Goal: Task Accomplishment & Management: Complete application form

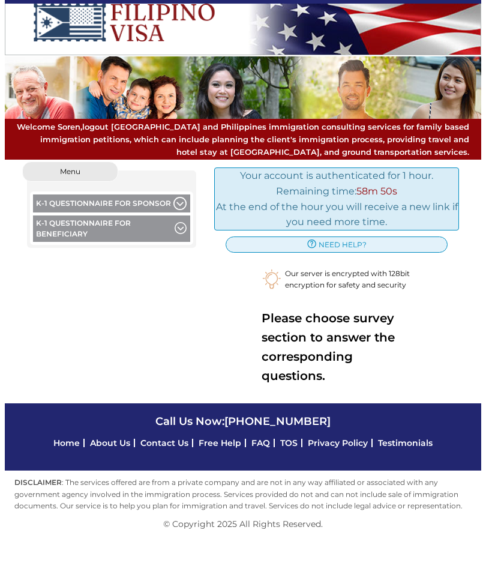
click at [130, 203] on button "K-1 Questionnaire for Sponsor" at bounding box center [112, 204] width 158 height 21
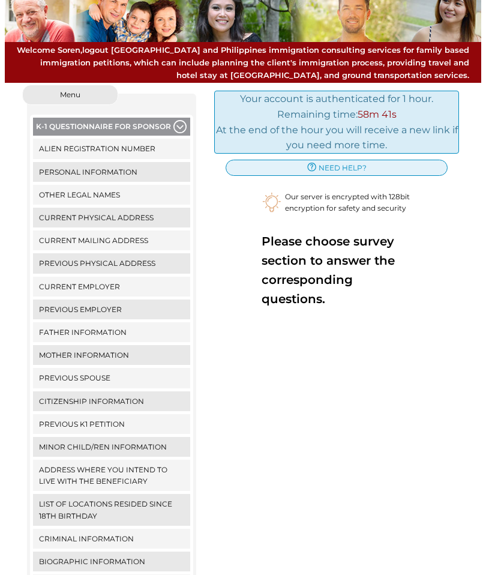
scroll to position [77, 0]
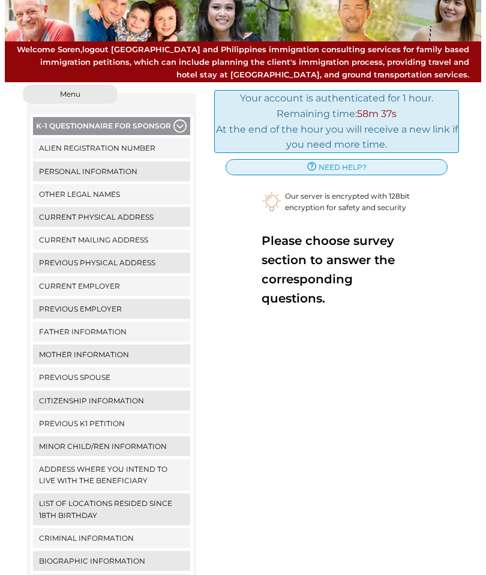
click at [135, 146] on link "Alien Registration Number" at bounding box center [112, 148] width 158 height 20
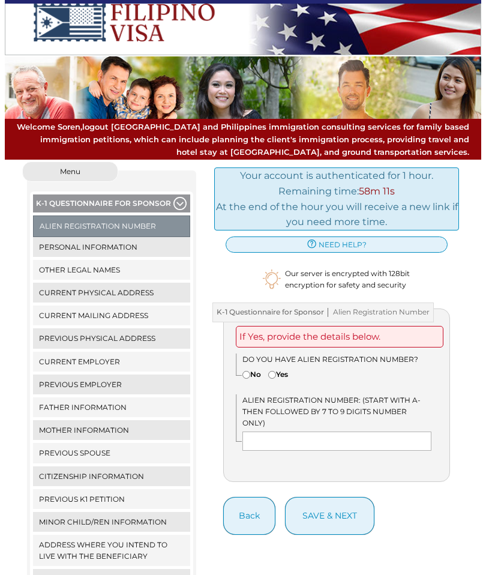
click at [129, 244] on link "Personal Information" at bounding box center [112, 247] width 158 height 20
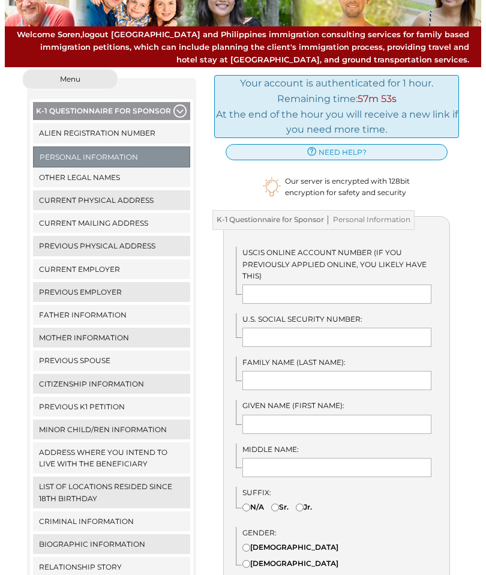
scroll to position [92, 0]
click at [88, 128] on link "Alien Registration Number" at bounding box center [112, 133] width 158 height 20
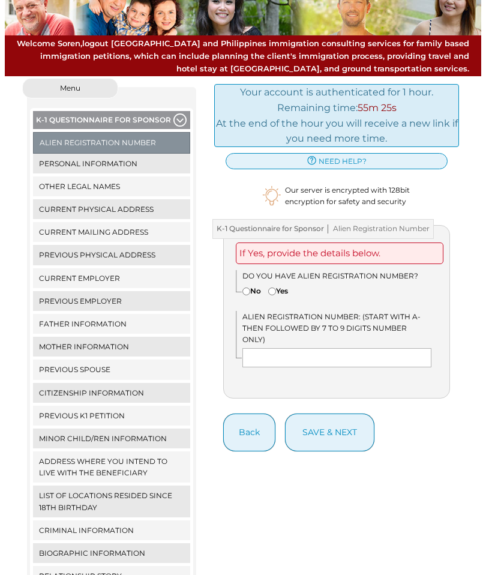
scroll to position [83, 0]
click at [154, 158] on link "Personal Information" at bounding box center [112, 164] width 158 height 20
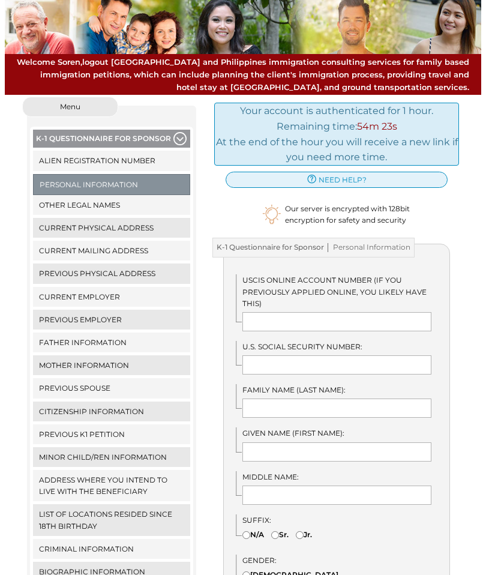
scroll to position [59, 0]
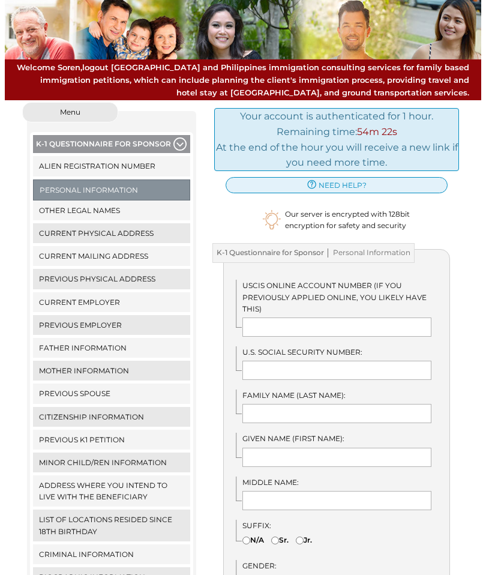
click at [100, 205] on link "Other Legal Names" at bounding box center [112, 210] width 158 height 20
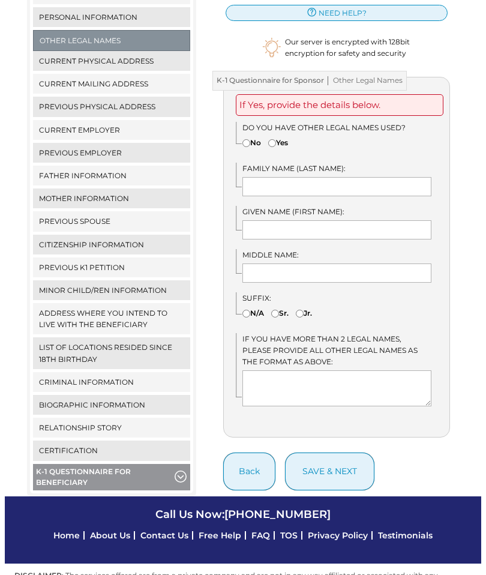
scroll to position [231, 0]
click at [119, 58] on link "Current Physical Address" at bounding box center [112, 62] width 158 height 20
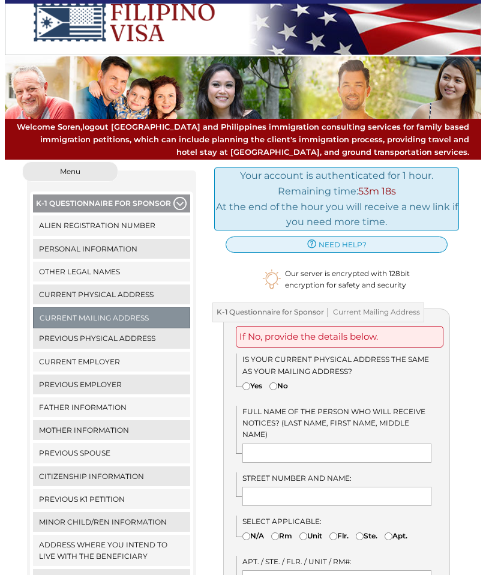
click at [134, 338] on link "Previous Physical Address" at bounding box center [112, 338] width 158 height 20
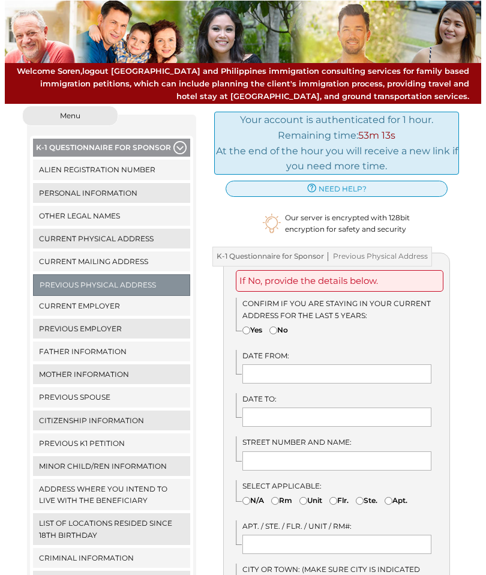
scroll to position [56, 0]
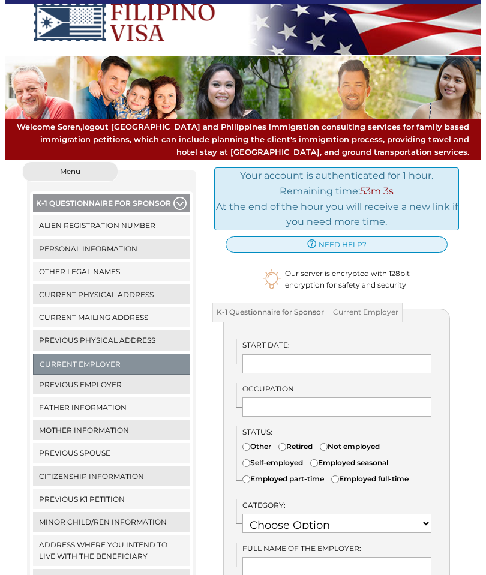
click at [125, 377] on link "Previous Employer" at bounding box center [112, 384] width 158 height 20
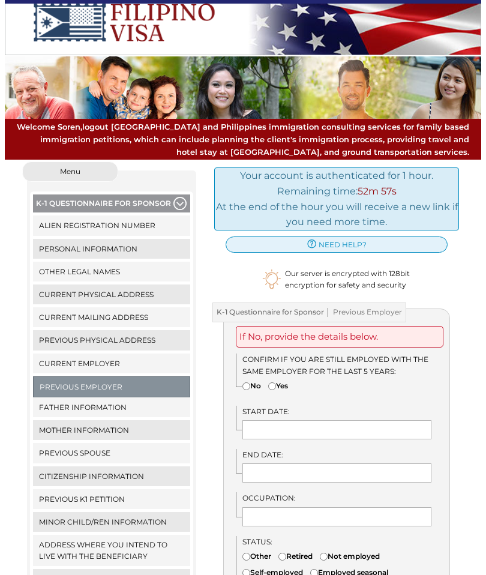
click at [136, 405] on link "Father Information" at bounding box center [112, 407] width 158 height 20
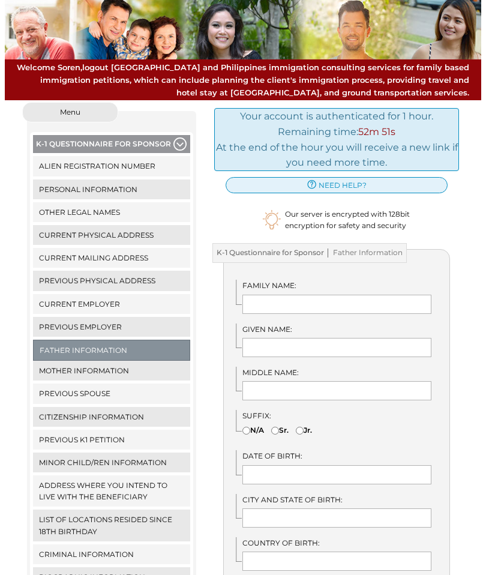
scroll to position [59, 0]
click at [109, 390] on link "Previous Spouse" at bounding box center [112, 393] width 158 height 20
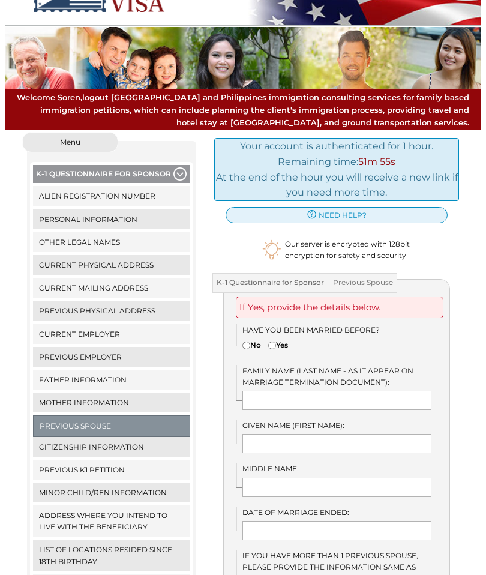
scroll to position [31, 0]
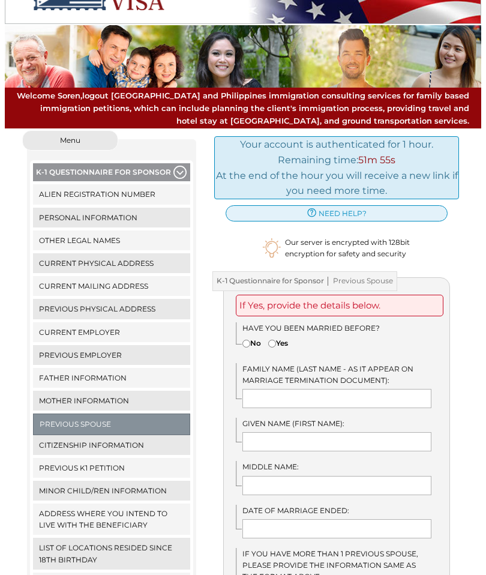
click at [136, 439] on link "Citizenship Information" at bounding box center [112, 446] width 158 height 20
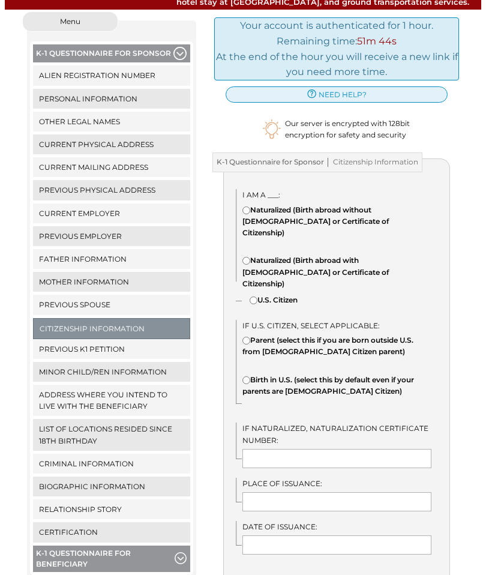
scroll to position [152, 0]
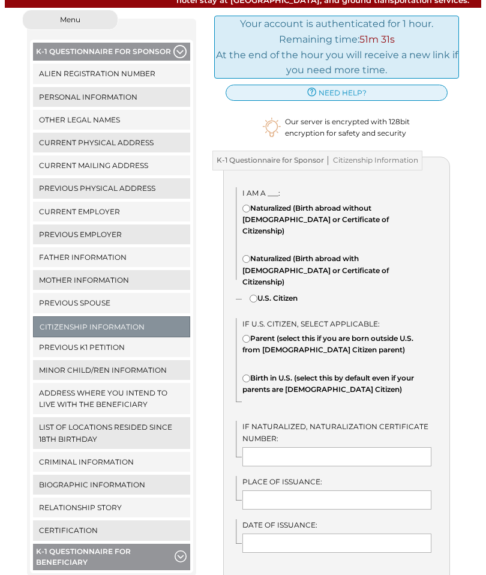
click at [131, 349] on link "Previous K1 Petition" at bounding box center [112, 347] width 158 height 20
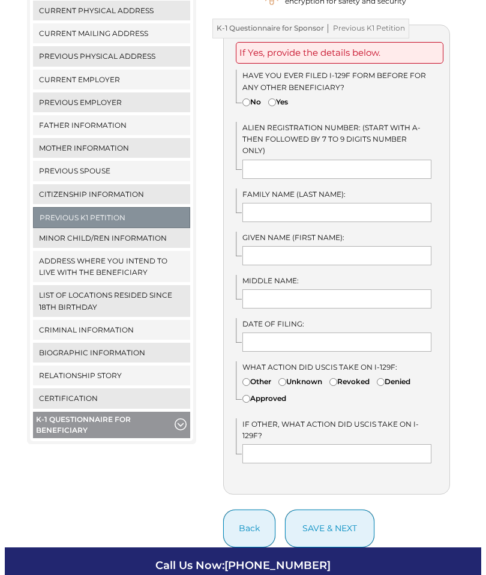
scroll to position [284, 0]
click at [179, 424] on span "button" at bounding box center [181, 424] width 13 height 13
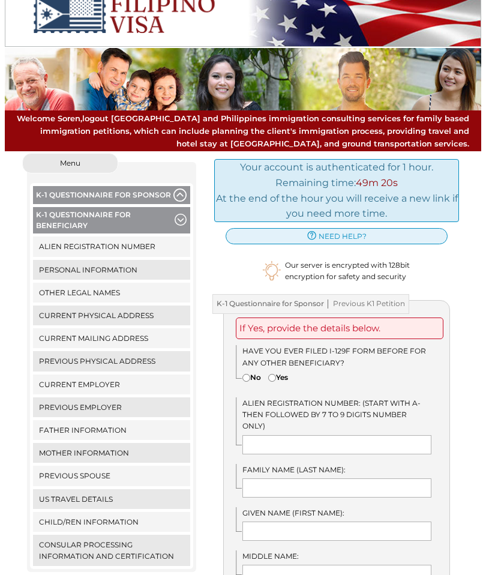
scroll to position [7, 0]
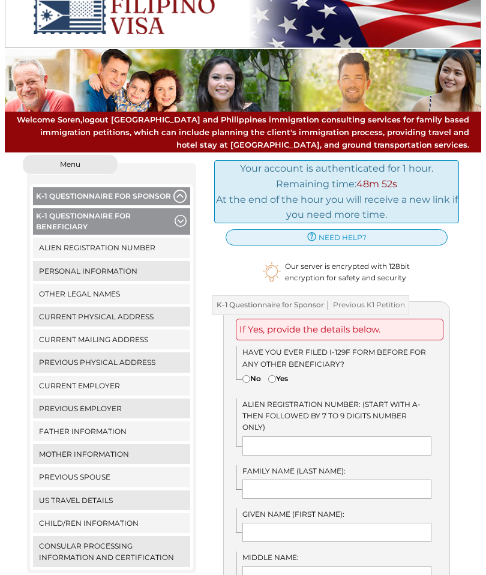
click at [183, 212] on button "K-1 Questionnaire for Beneficiary" at bounding box center [112, 222] width 158 height 29
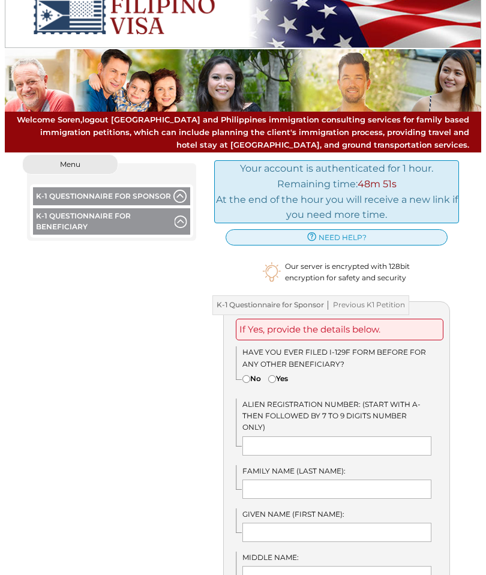
scroll to position [0, 0]
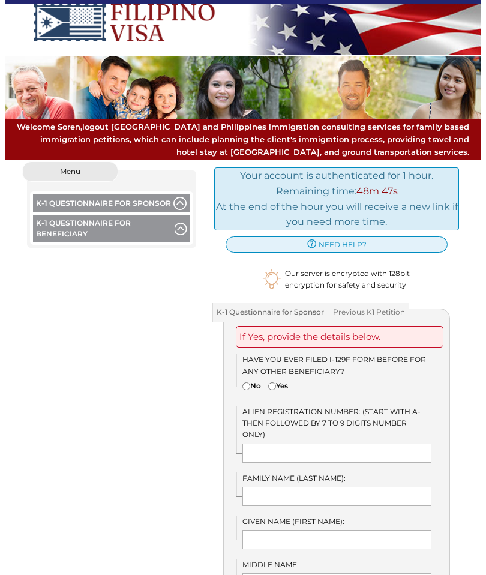
click at [187, 200] on button "K-1 Questionnaire for Sponsor" at bounding box center [112, 204] width 158 height 21
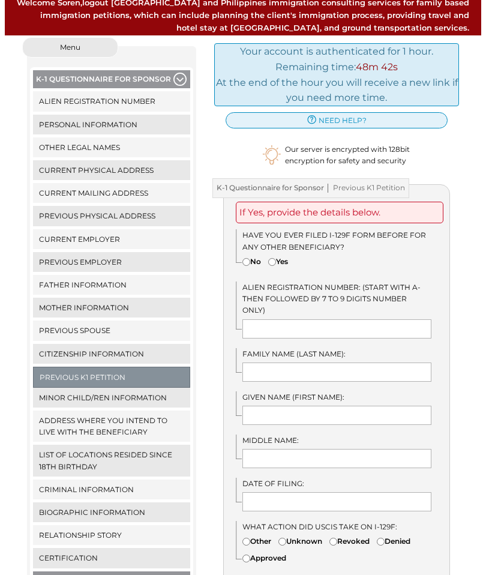
scroll to position [124, 0]
click at [178, 574] on span "button" at bounding box center [181, 584] width 13 height 13
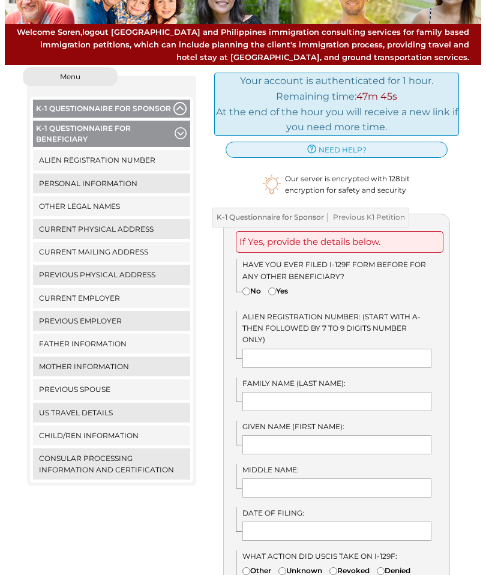
scroll to position [85, 0]
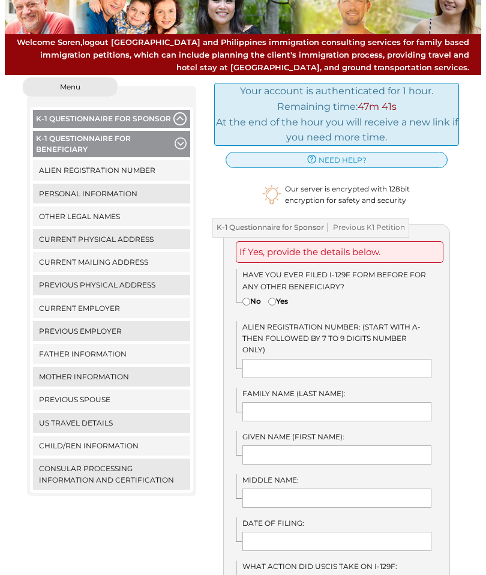
click at [139, 172] on link "Alien Registration Number" at bounding box center [112, 170] width 158 height 20
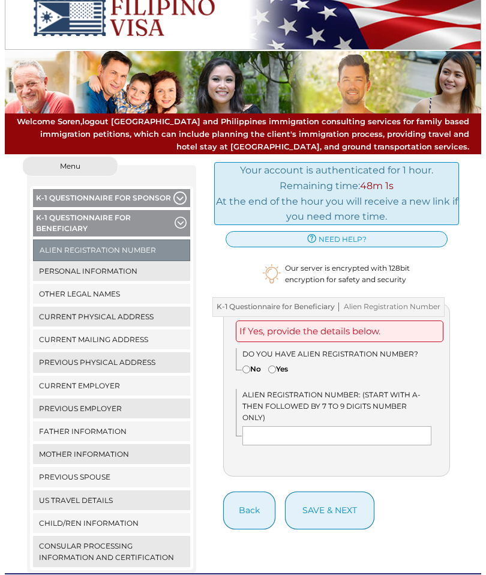
scroll to position [5, 0]
click at [182, 221] on span "button" at bounding box center [181, 223] width 13 height 13
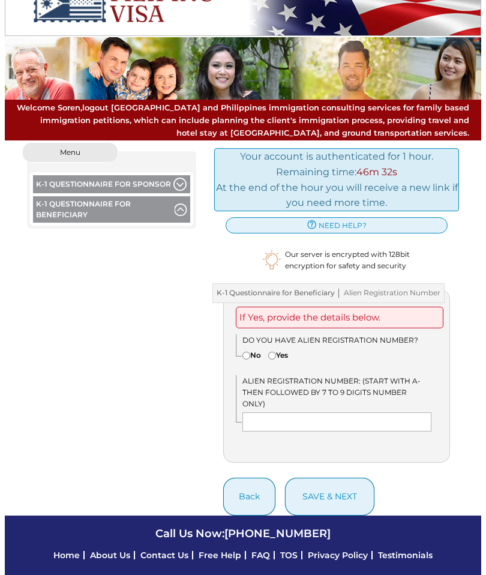
scroll to position [0, 0]
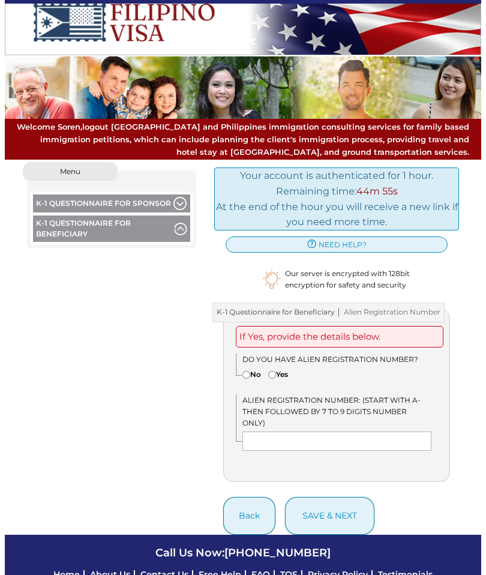
click at [185, 194] on button "K-1 Questionnaire for Sponsor" at bounding box center [112, 204] width 158 height 21
